Goal: Task Accomplishment & Management: Use online tool/utility

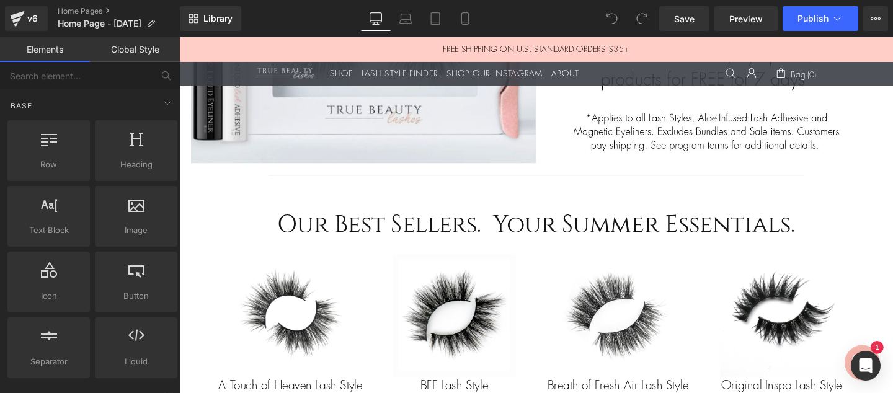
scroll to position [805, 0]
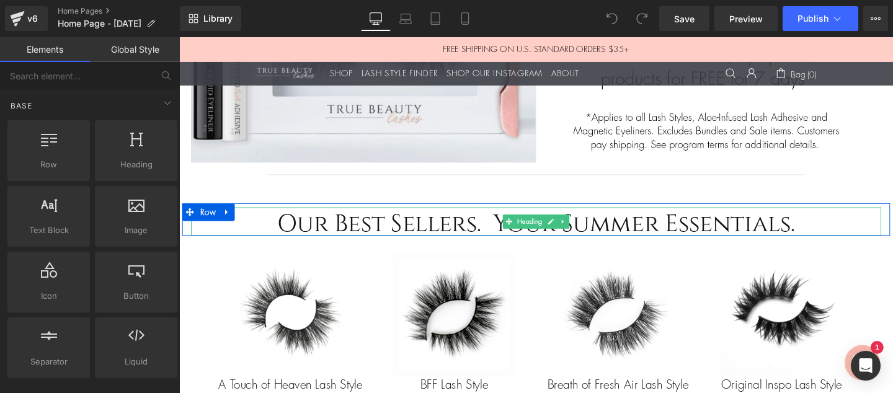
click at [609, 229] on h2 "Our Best Sellers. Your Summer Essentials." at bounding box center [554, 231] width 725 height 30
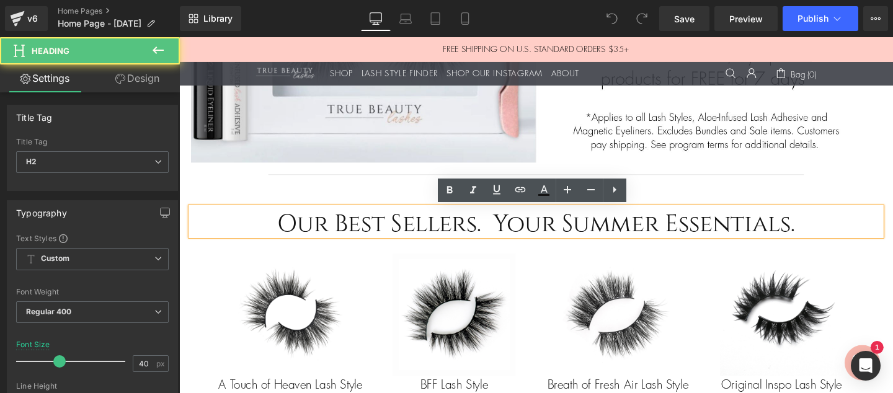
click at [681, 231] on h2 "Our Best Sellers. Your Summer Essentials." at bounding box center [554, 231] width 725 height 30
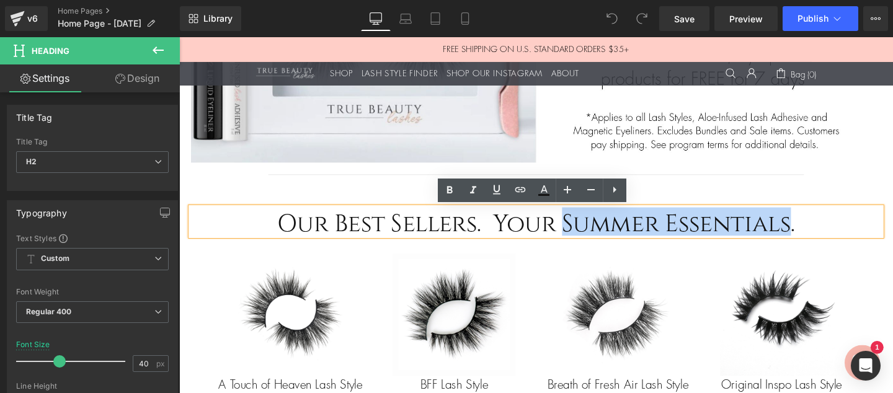
drag, startPoint x: 823, startPoint y: 236, endPoint x: 584, endPoint y: 233, distance: 238.7
click at [584, 233] on h2 "Our Best Sellers. Your Summer Essentials." at bounding box center [554, 231] width 725 height 30
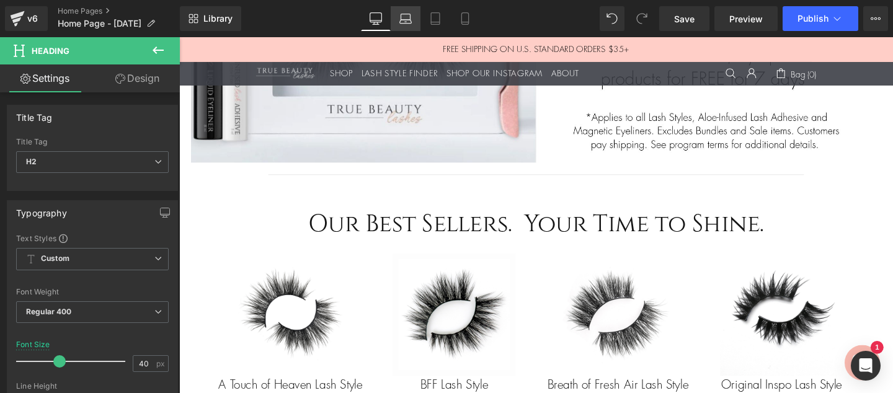
click at [406, 20] on icon at bounding box center [406, 22] width 12 height 4
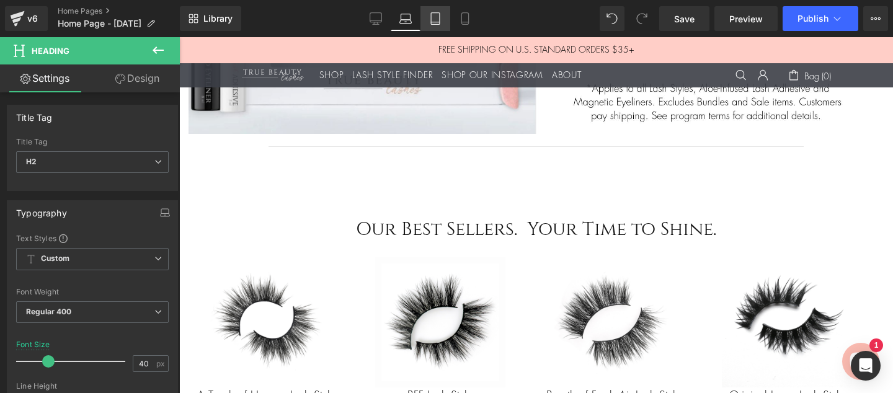
click at [433, 19] on icon at bounding box center [435, 18] width 12 height 12
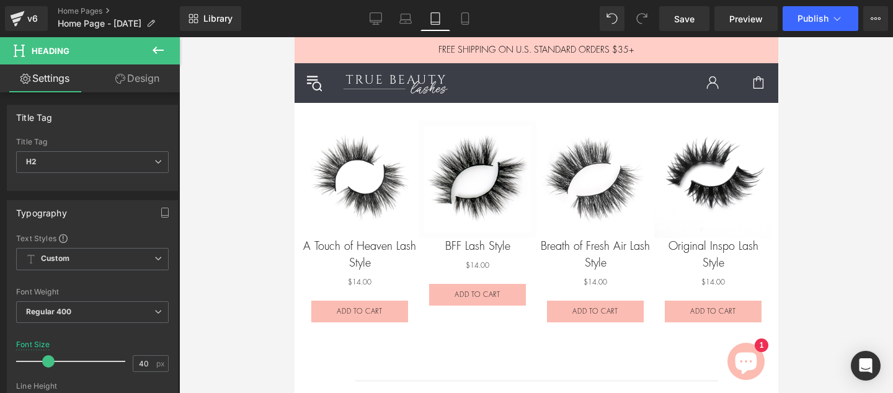
scroll to position [606, 0]
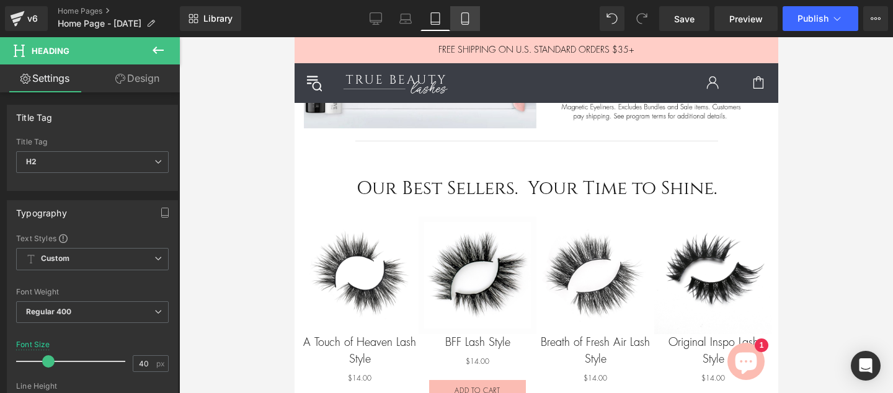
click at [461, 20] on icon at bounding box center [465, 18] width 12 height 12
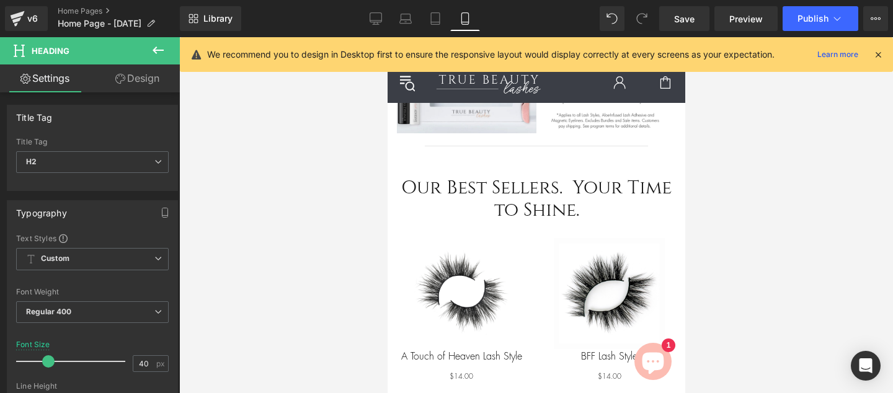
scroll to position [584, 0]
click at [803, 17] on span "Publish" at bounding box center [812, 19] width 31 height 10
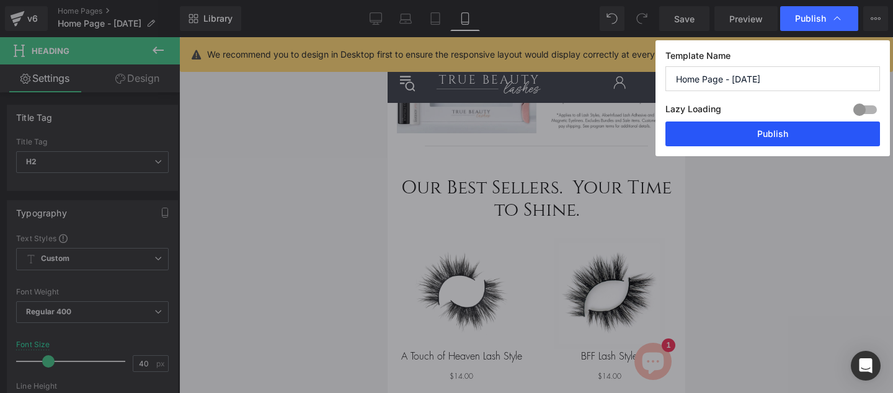
click at [776, 134] on button "Publish" at bounding box center [772, 134] width 215 height 25
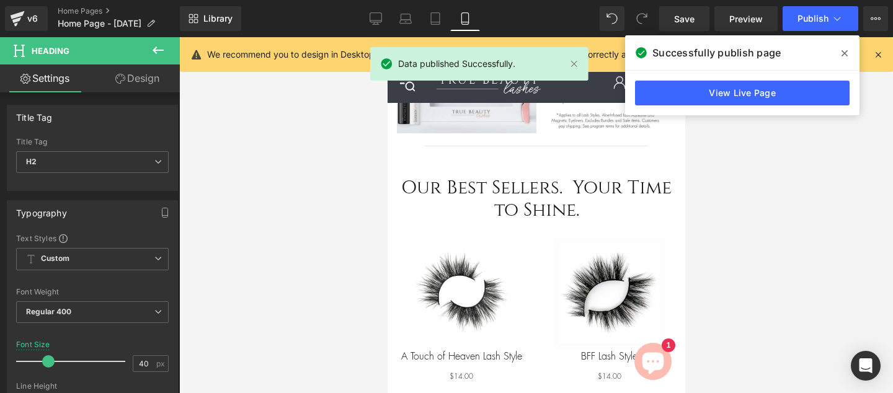
click at [844, 52] on icon at bounding box center [844, 53] width 6 height 6
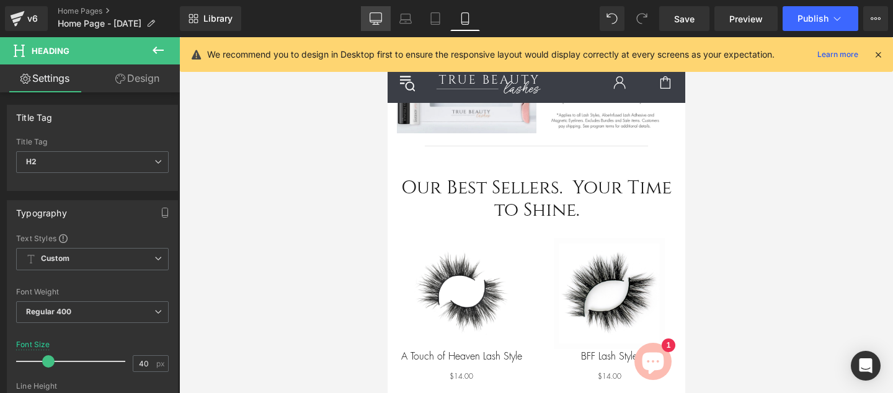
click at [373, 20] on icon at bounding box center [376, 18] width 12 height 12
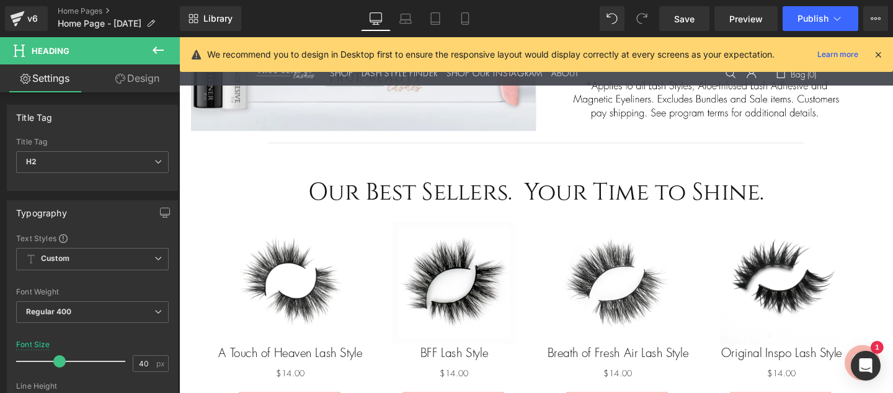
scroll to position [840, 0]
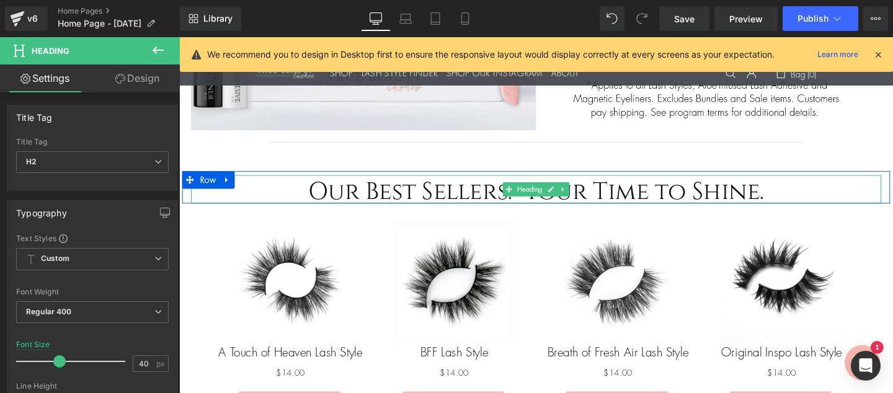
click at [639, 195] on h2 "Our Best Sellers. Your Time to Shine." at bounding box center [554, 197] width 725 height 30
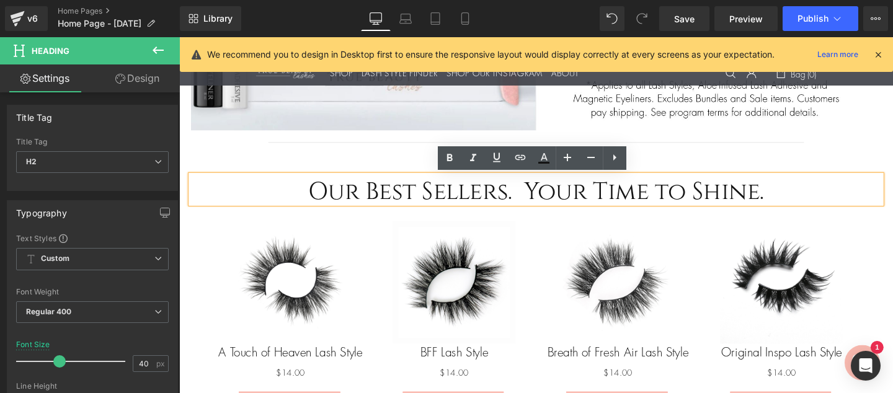
click at [788, 202] on h2 "Our Best Sellers. Your Time to Shine." at bounding box center [554, 197] width 725 height 30
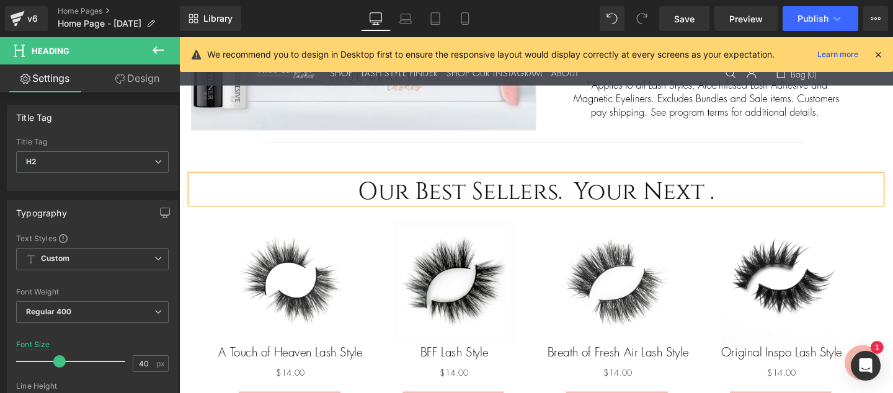
click at [551, 193] on h2 "Our Best Sellers. Your Next ." at bounding box center [554, 197] width 725 height 30
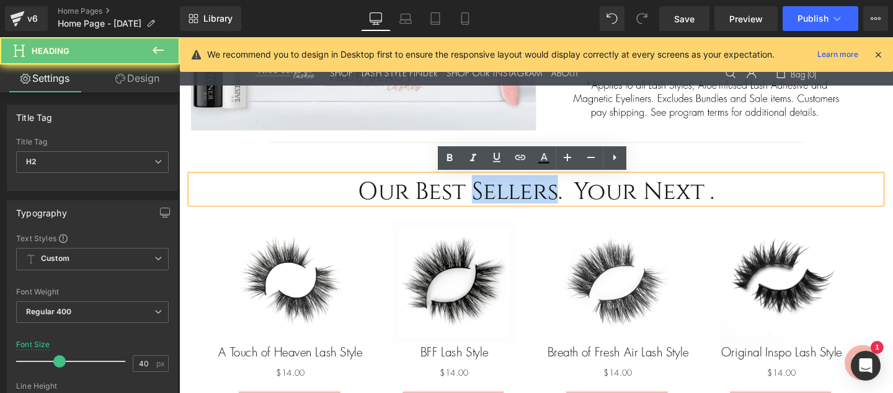
click at [551, 193] on h2 "Our Best Sellers. Your Next ." at bounding box center [554, 197] width 725 height 30
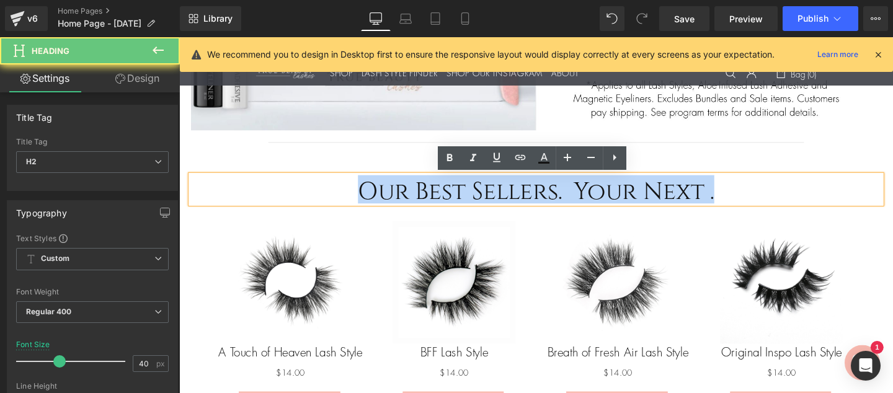
click at [551, 193] on h2 "Our Best Sellers. Your Next ." at bounding box center [554, 197] width 725 height 30
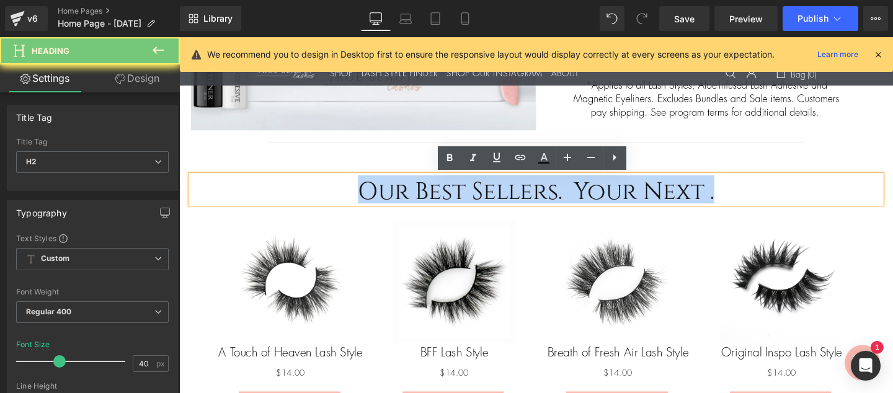
copy h2 "Our Best Sellers. Your Next ."
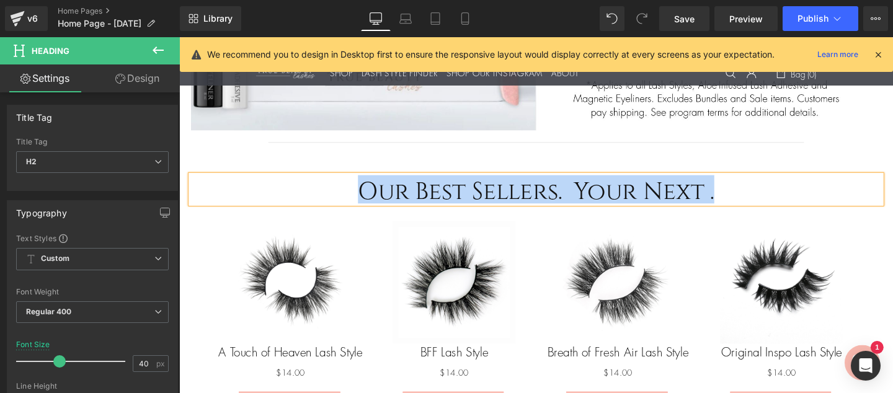
click at [735, 200] on h2 "Our Best Sellers. Your Next ." at bounding box center [554, 197] width 725 height 30
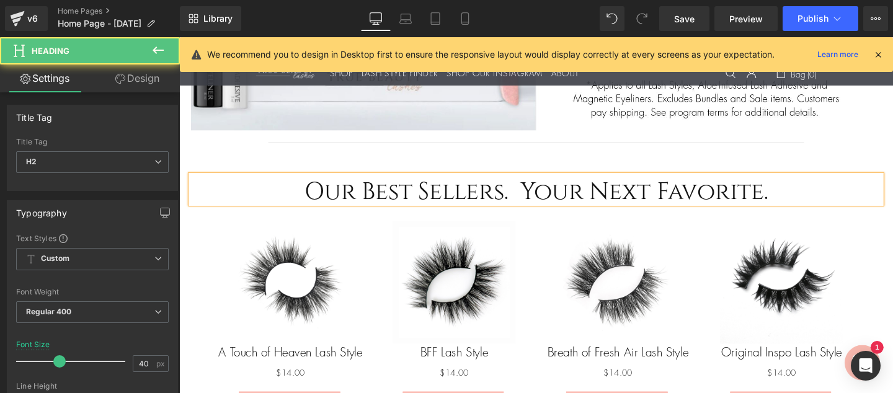
click at [448, 199] on h2 "Our Best Sellers. Your Next Favorite." at bounding box center [554, 197] width 725 height 30
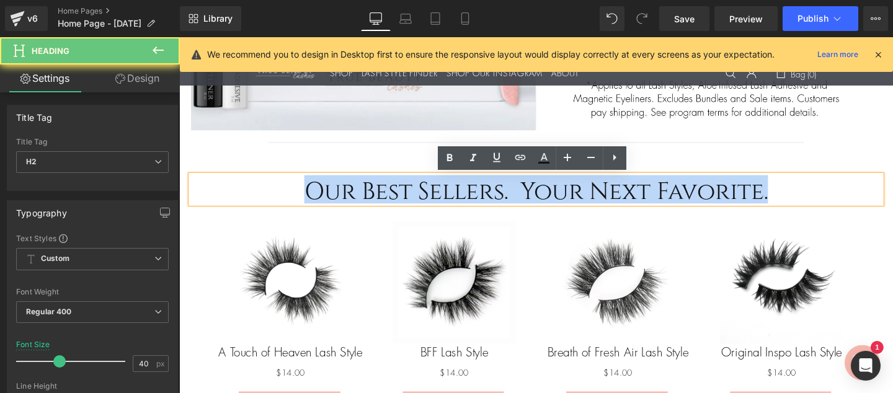
click at [448, 199] on h2 "Our Best Sellers. Your Next Favorite." at bounding box center [554, 197] width 725 height 30
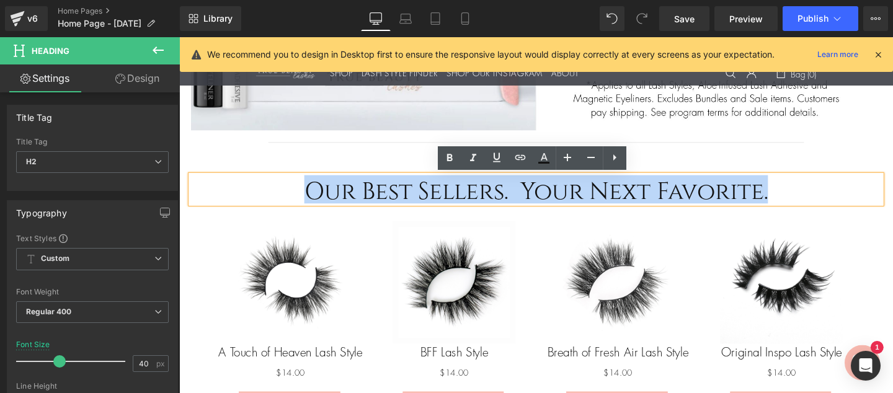
click at [729, 204] on h2 "Our Best Sellers. Your Next Favorite." at bounding box center [554, 197] width 725 height 30
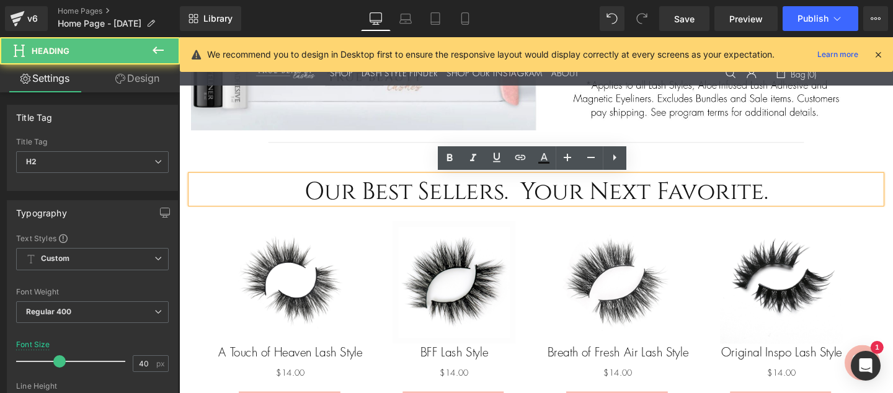
click at [794, 200] on h2 "Our Best Sellers. Your Next Favorite." at bounding box center [554, 197] width 725 height 30
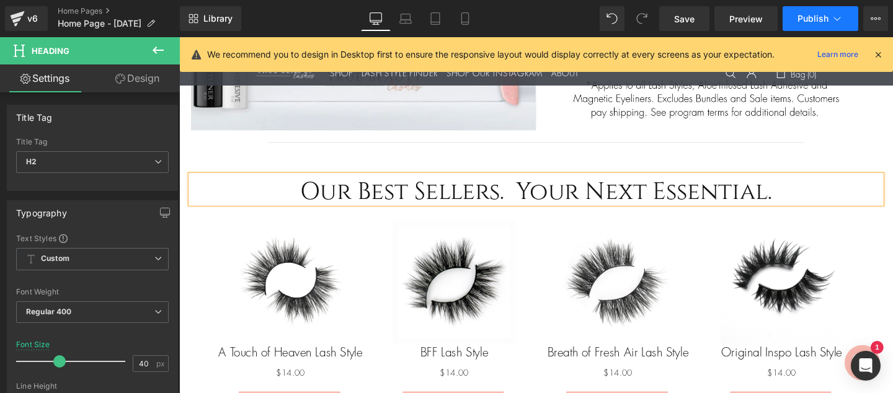
click at [810, 18] on span "Publish" at bounding box center [812, 19] width 31 height 10
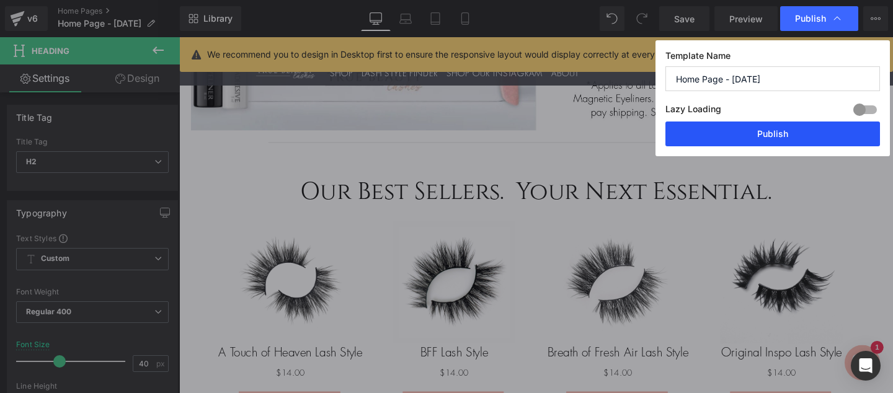
click at [776, 133] on button "Publish" at bounding box center [772, 134] width 215 height 25
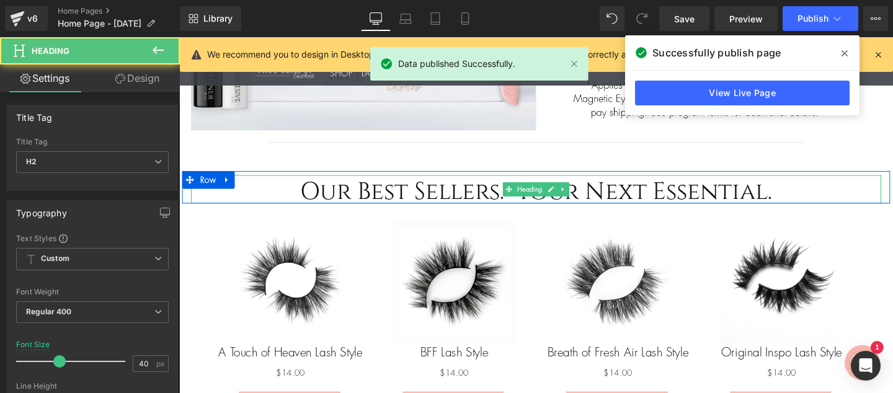
click at [802, 201] on h2 "Our Best Sellers. Your Next Essential." at bounding box center [554, 197] width 725 height 30
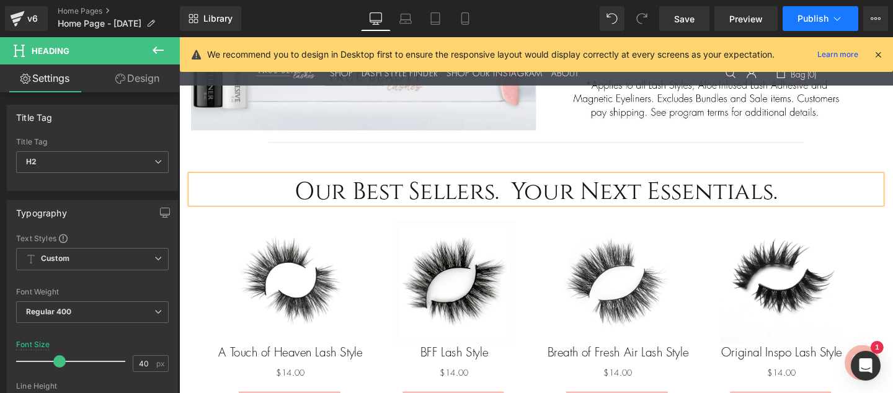
click at [810, 15] on span "Publish" at bounding box center [812, 19] width 31 height 10
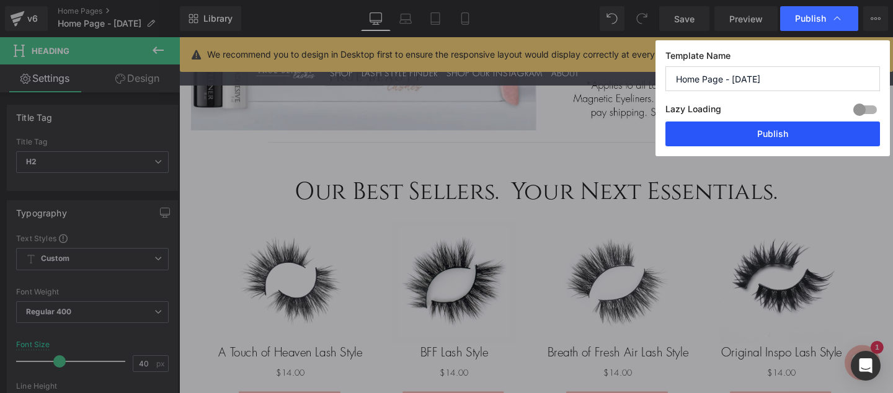
click at [774, 133] on button "Publish" at bounding box center [772, 134] width 215 height 25
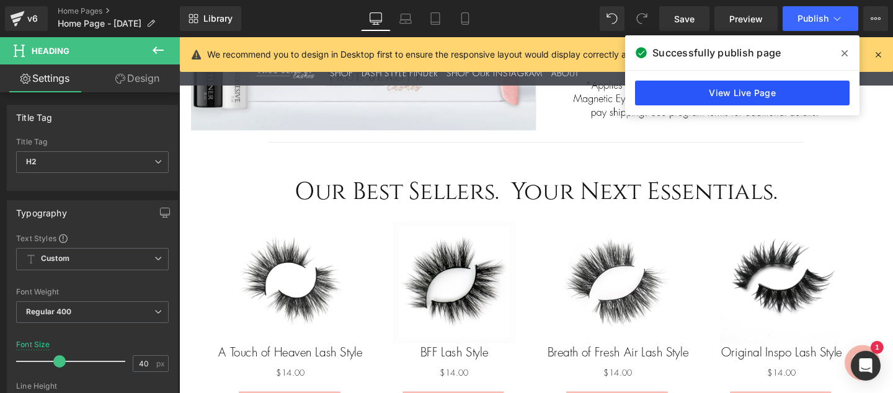
click at [758, 90] on link "View Live Page" at bounding box center [742, 93] width 215 height 25
